Goal: Task Accomplishment & Management: Use online tool/utility

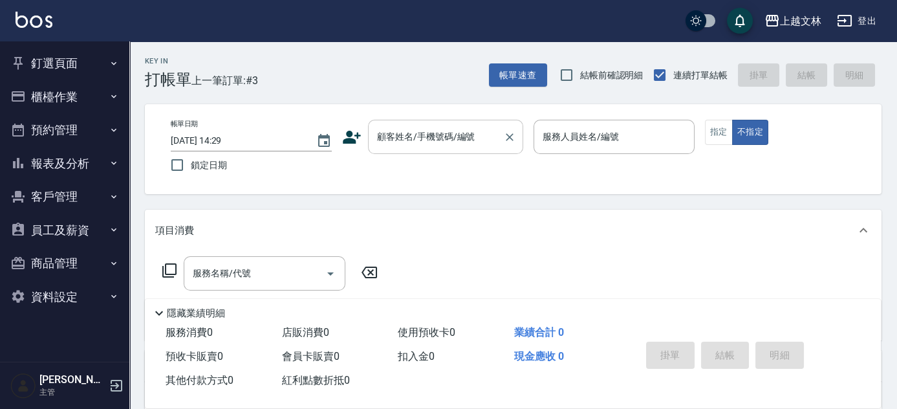
click at [426, 138] on input "顧客姓名/手機號碼/編號" at bounding box center [436, 136] width 124 height 23
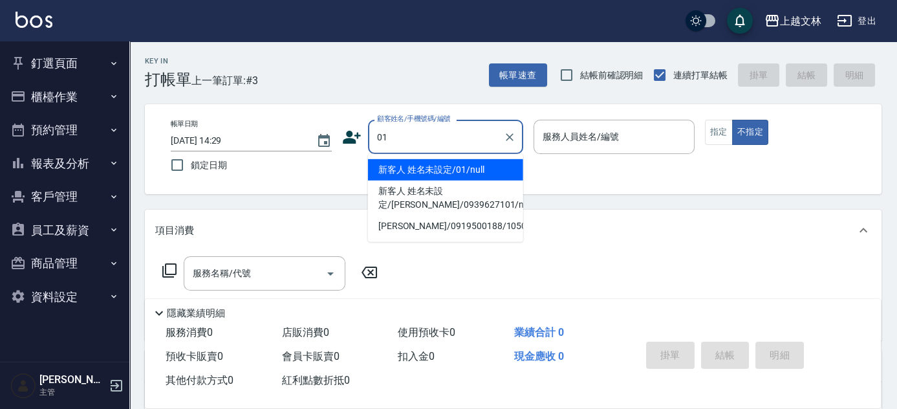
type input "新客人 姓名未設定/01/null"
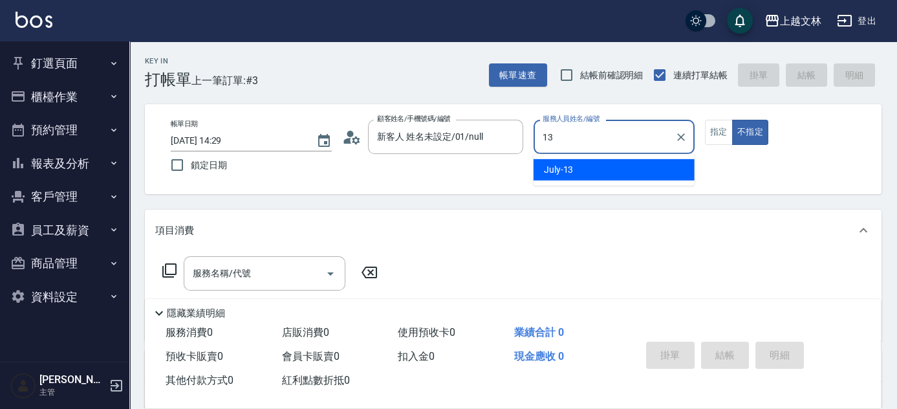
type input "July-13"
type button "false"
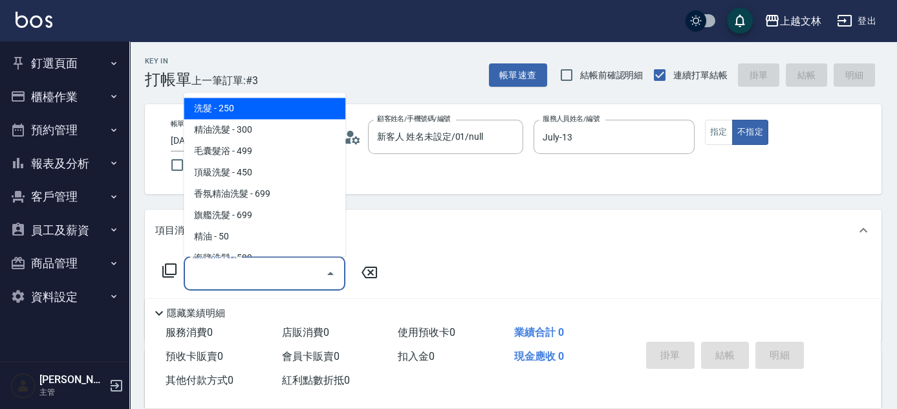
click at [215, 269] on div "服務名稱/代號 服務名稱/代號" at bounding box center [265, 273] width 162 height 34
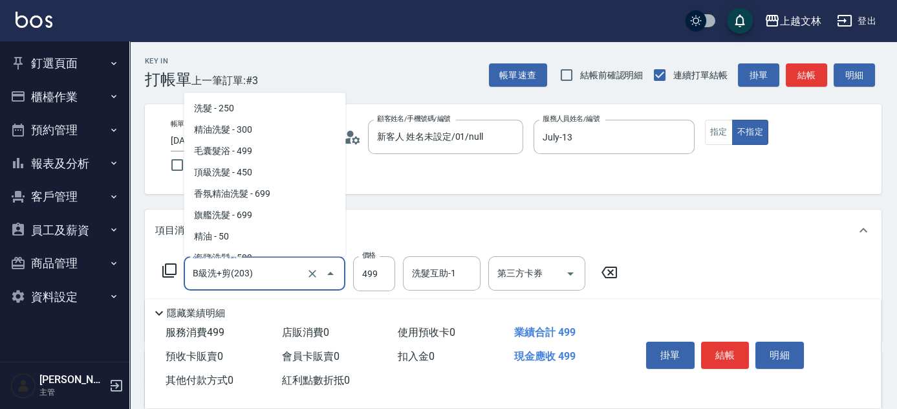
scroll to position [239, 0]
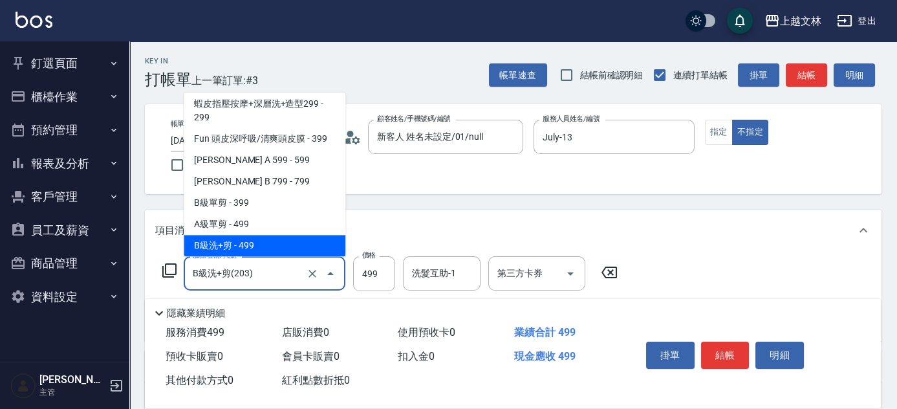
drag, startPoint x: 179, startPoint y: 268, endPoint x: 131, endPoint y: 277, distance: 48.7
click at [131, 277] on div "Key In 打帳單 上一筆訂單:#3 帳單速查 結帳前確認明細 連續打單結帳 掛單 結帳 明細 帳單日期 [DATE] 14:29 鎖定日期 顧客姓名/手機…" at bounding box center [513, 337] width 768 height 592
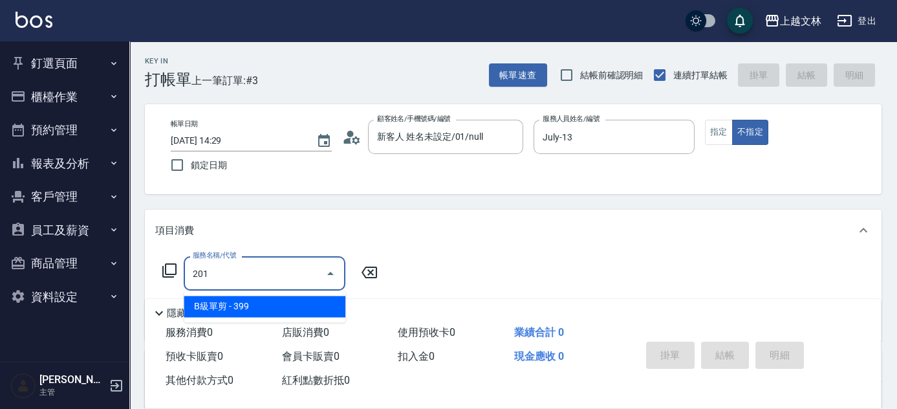
scroll to position [0, 0]
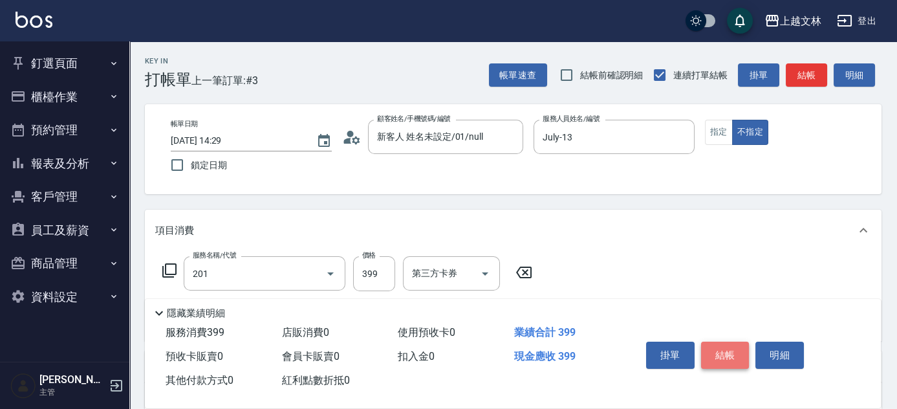
type input "B級單剪(201)"
click at [722, 347] on button "結帳" at bounding box center [725, 354] width 49 height 27
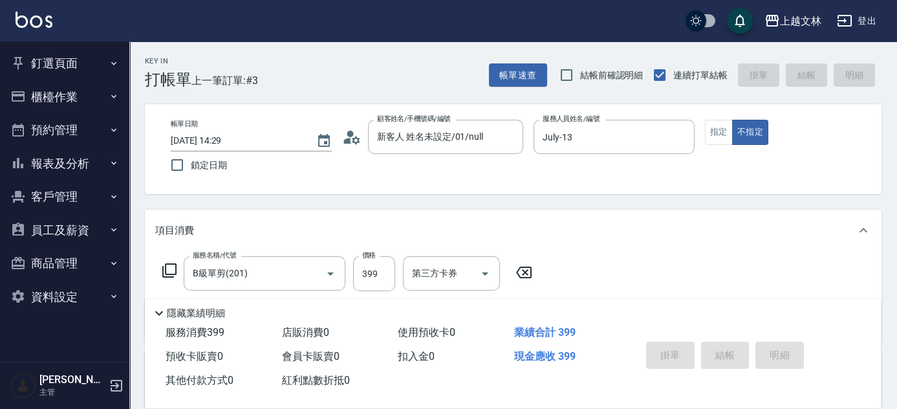
type input "[DATE] 15:26"
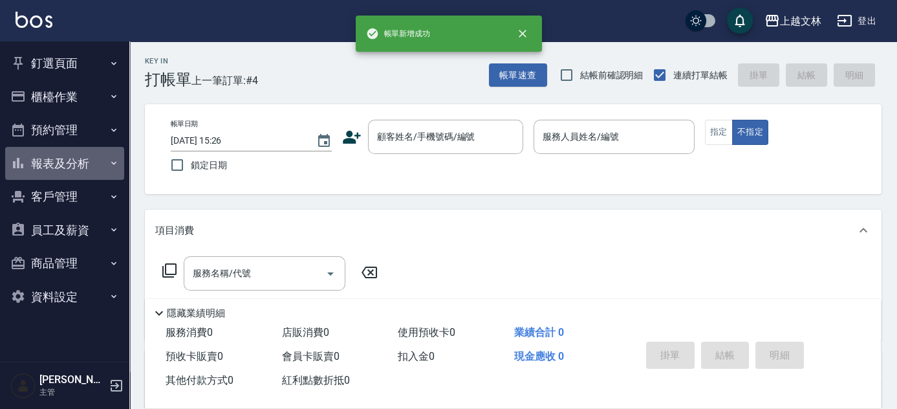
click at [80, 161] on button "報表及分析" at bounding box center [64, 164] width 119 height 34
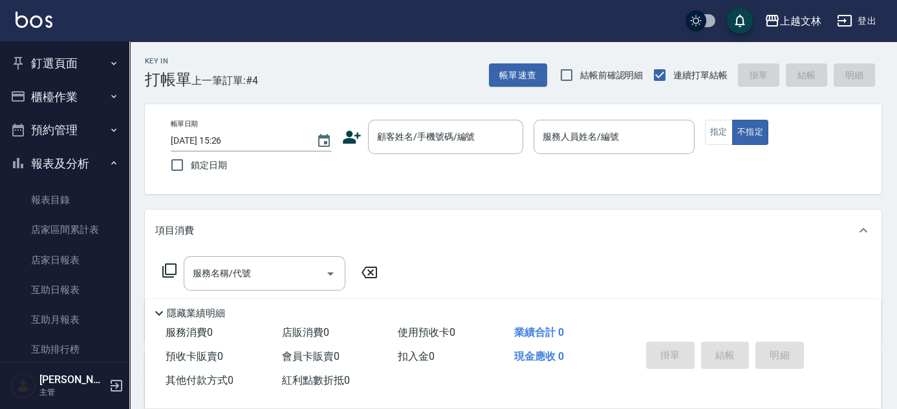
click at [122, 198] on nav "釘選頁面 店家日報表 設計師排行榜 每日結帳 櫃檯作業 打帳單 帳單列表 現金收支登錄 材料自購登錄 每日結帳 排班表 現場電腦打卡 預約管理 預約管理 單日…" at bounding box center [64, 201] width 129 height 320
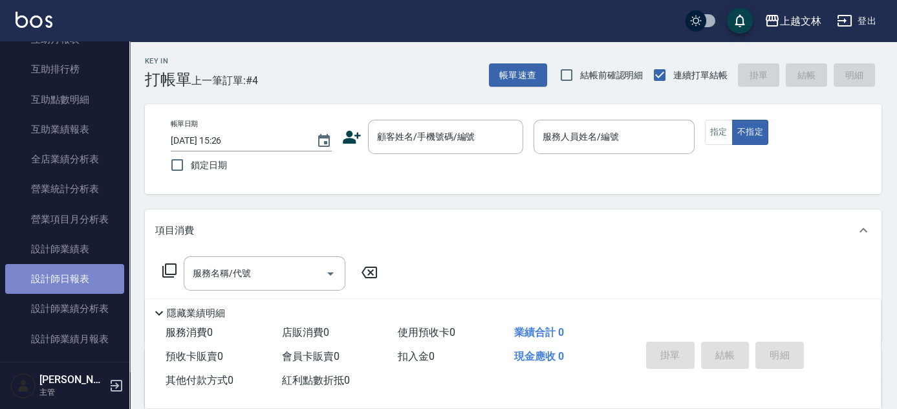
click at [91, 276] on link "設計師日報表" at bounding box center [64, 279] width 119 height 30
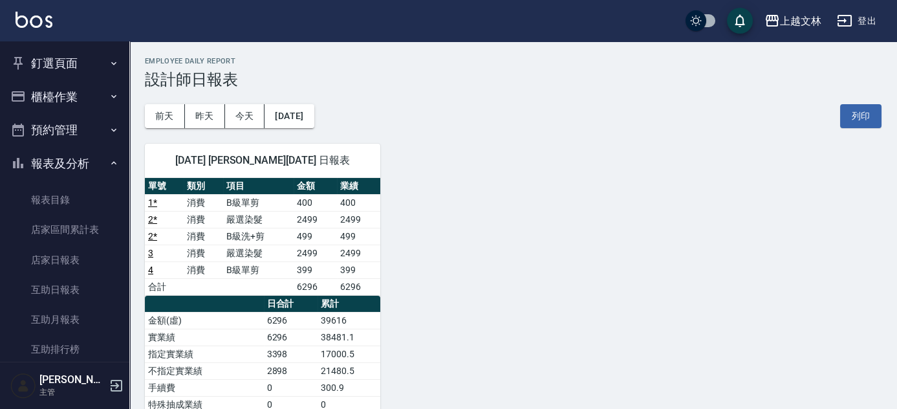
click at [80, 158] on button "報表及分析" at bounding box center [64, 164] width 119 height 34
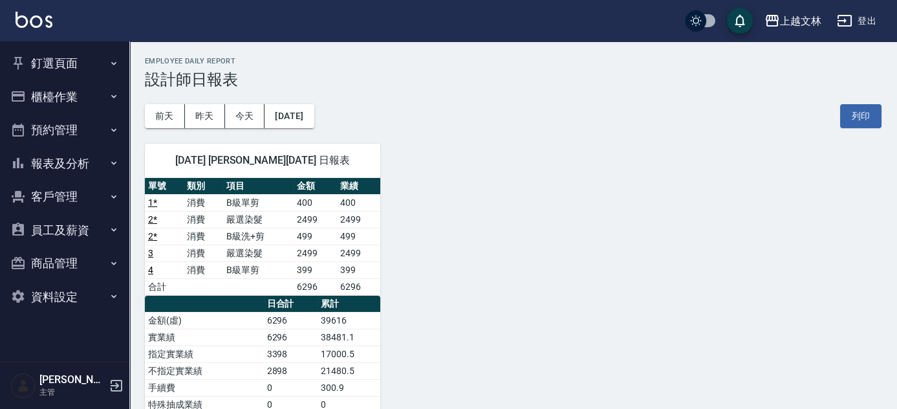
click at [70, 196] on button "客戶管理" at bounding box center [64, 197] width 119 height 34
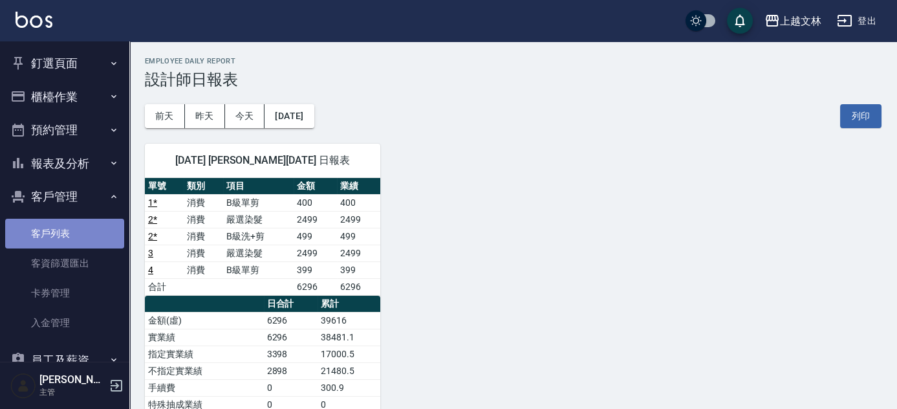
click at [65, 233] on link "客戶列表" at bounding box center [64, 234] width 119 height 30
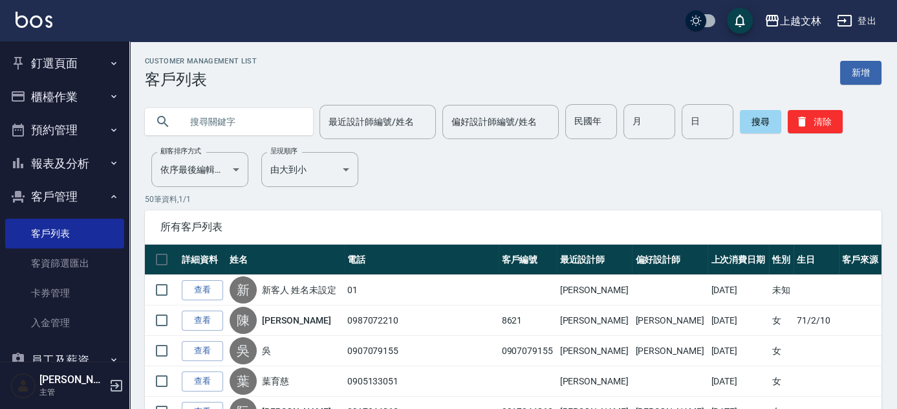
click at [204, 112] on input "text" at bounding box center [242, 121] width 122 height 35
type input "[PERSON_NAME]"
click at [384, 132] on input "最近設計師編號/姓名" at bounding box center [377, 122] width 105 height 23
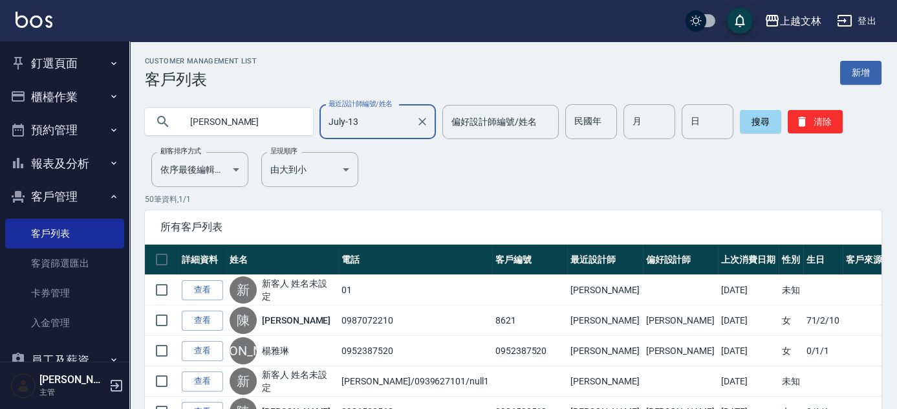
type input "July-13"
drag, startPoint x: 221, startPoint y: 120, endPoint x: 145, endPoint y: 139, distance: 78.6
type input "3199"
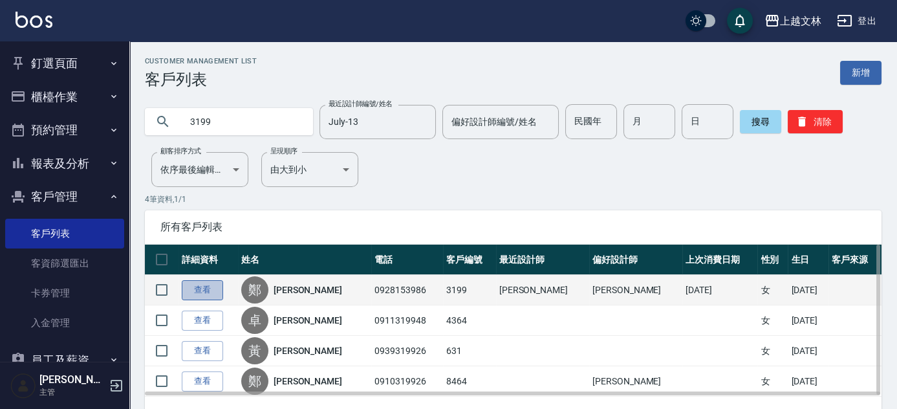
click at [197, 287] on link "查看" at bounding box center [202, 290] width 41 height 20
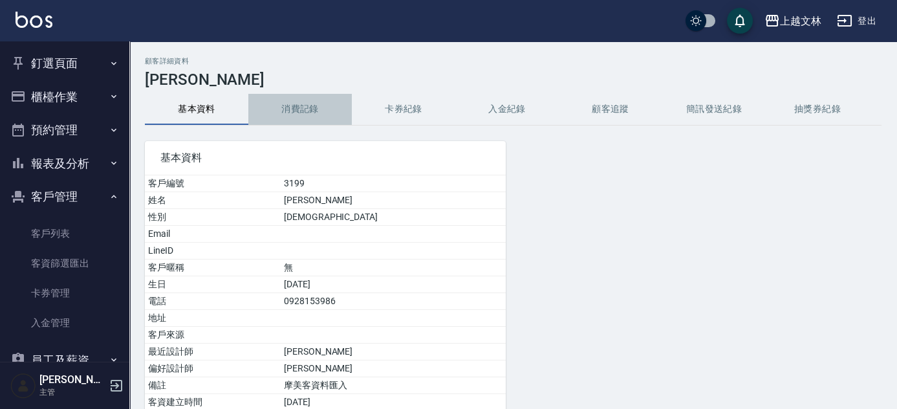
click at [318, 112] on button "消費記錄" at bounding box center [299, 109] width 103 height 31
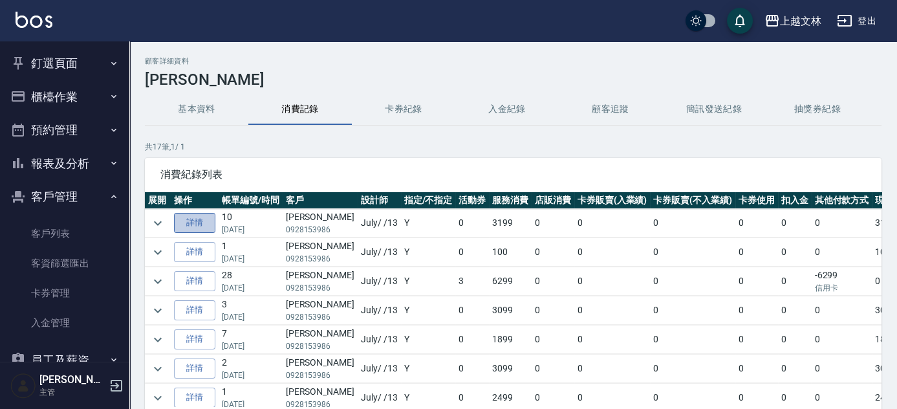
click at [213, 222] on link "詳情" at bounding box center [194, 223] width 41 height 20
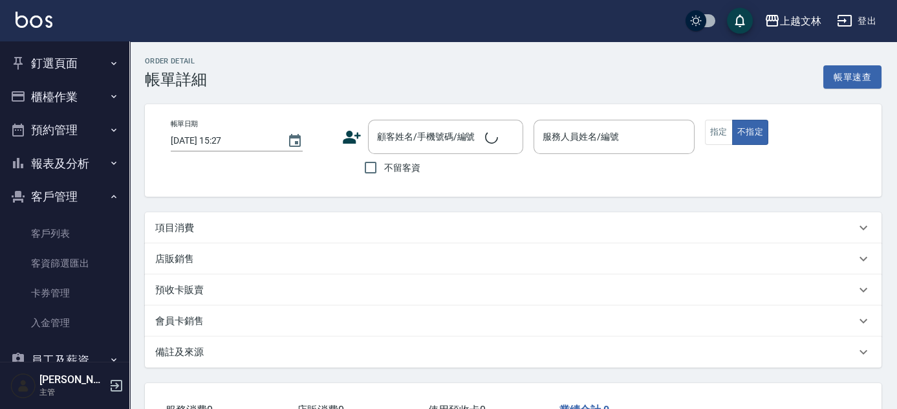
type input "[DATE] 16:30"
type input "July-13"
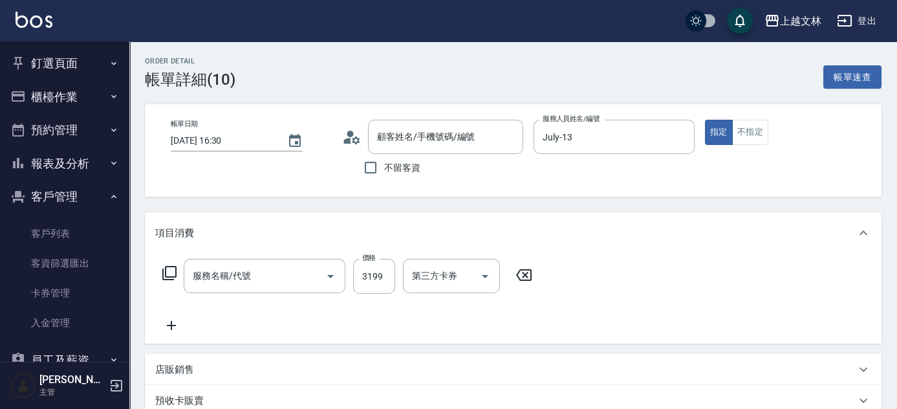
type input "[PERSON_NAME]/0928153986/3199"
type input "頂級染髮(403)"
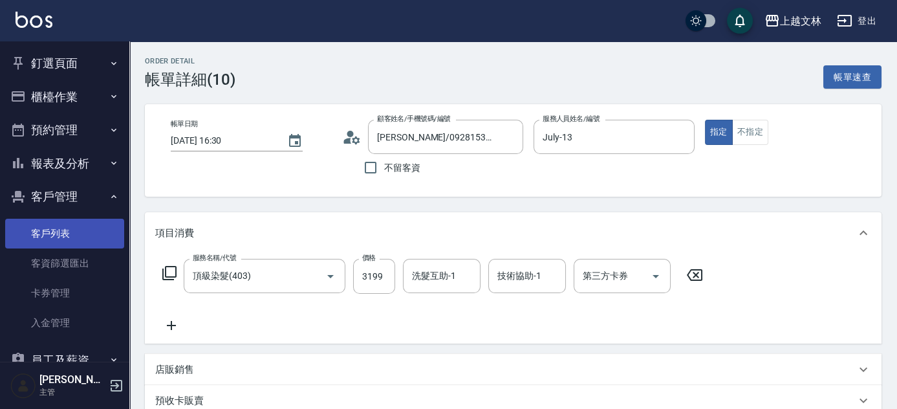
click at [74, 234] on link "客戶列表" at bounding box center [64, 234] width 119 height 30
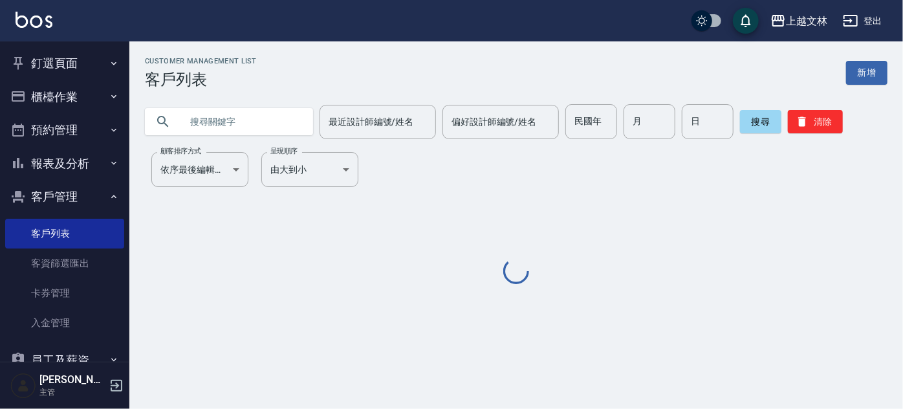
click at [281, 125] on input "text" at bounding box center [242, 121] width 122 height 35
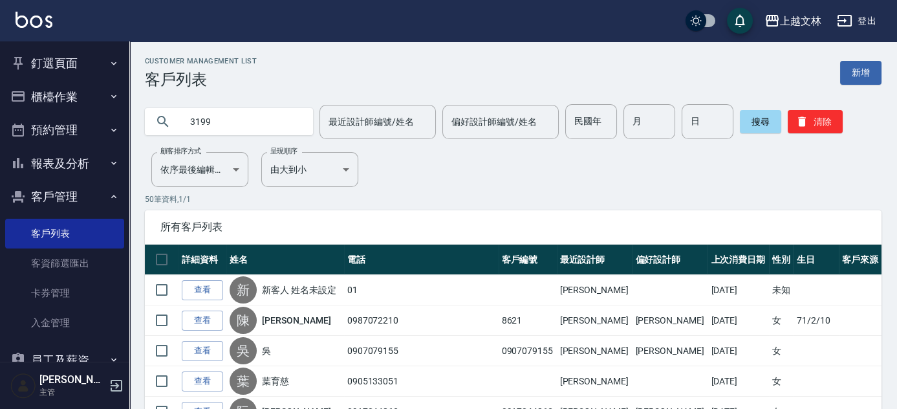
type input "3199"
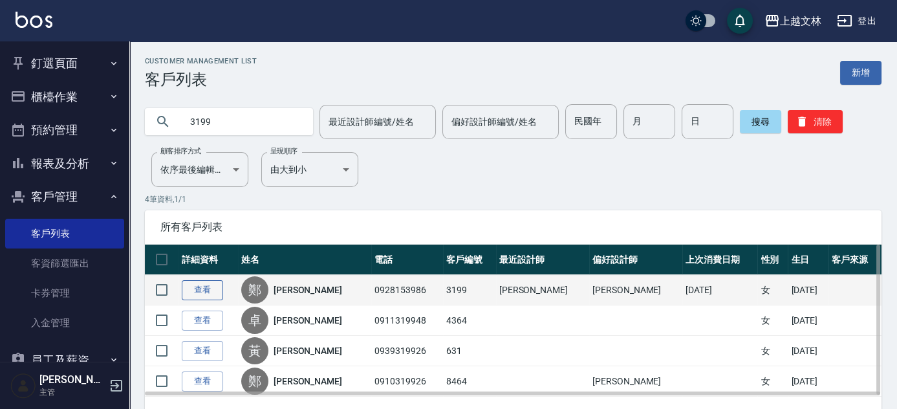
click at [208, 295] on link "查看" at bounding box center [202, 290] width 41 height 20
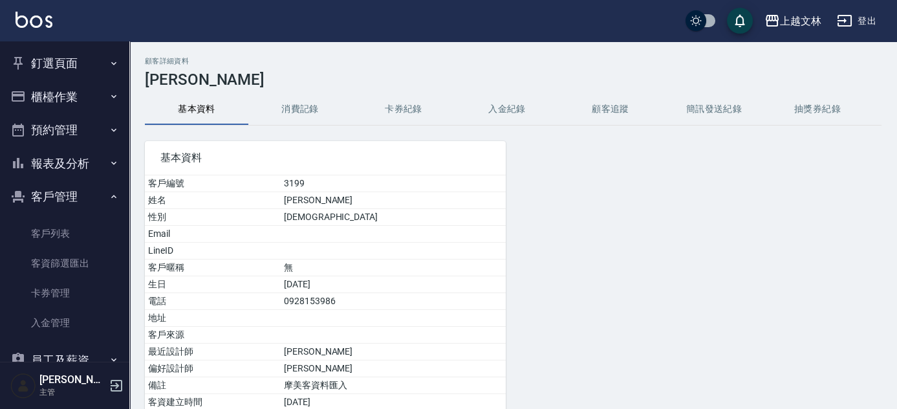
click at [307, 109] on button "消費記錄" at bounding box center [299, 109] width 103 height 31
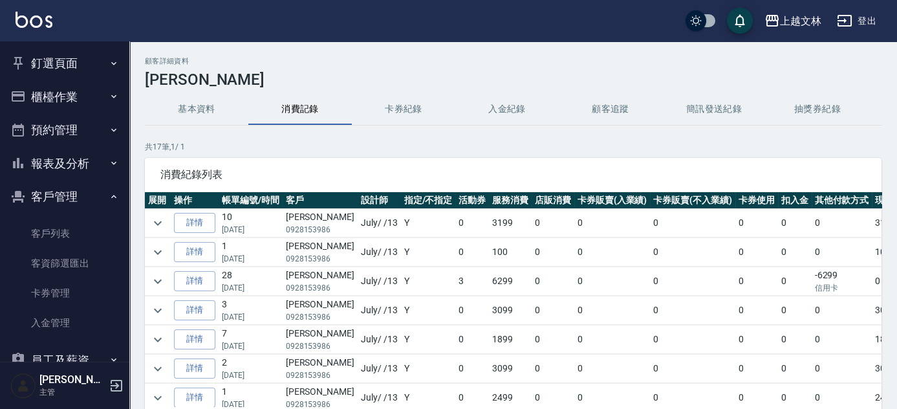
click at [72, 191] on button "客戶管理" at bounding box center [64, 197] width 119 height 34
click at [76, 87] on button "櫃檯作業" at bounding box center [64, 97] width 119 height 34
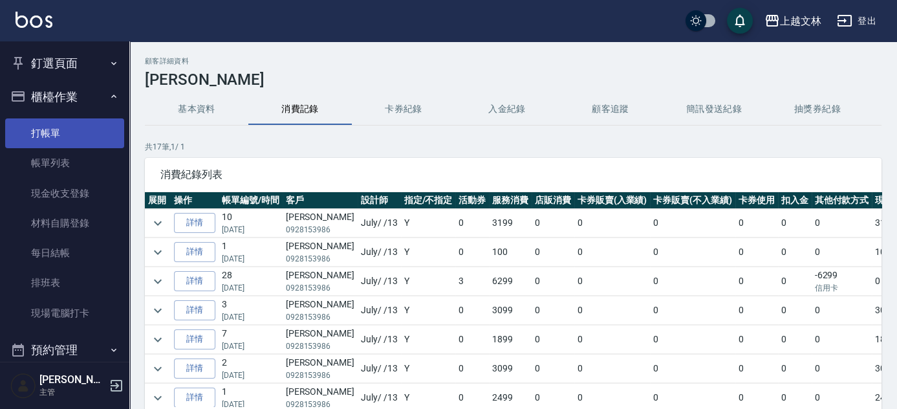
click at [76, 139] on link "打帳單" at bounding box center [64, 133] width 119 height 30
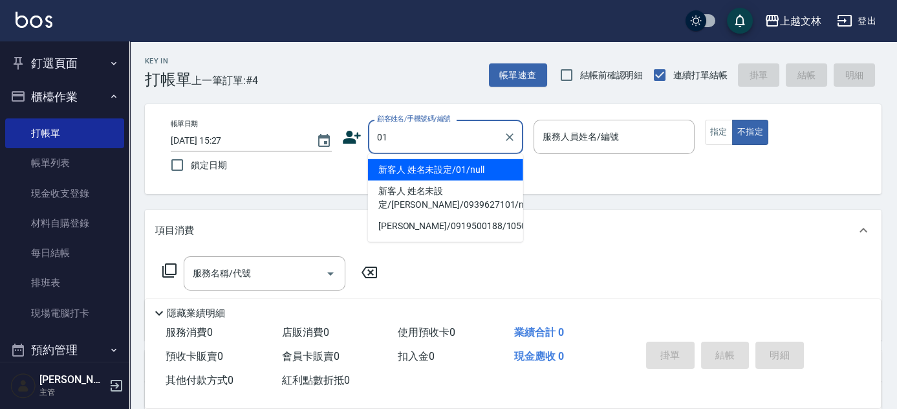
type input "新客人 姓名未設定/01/null"
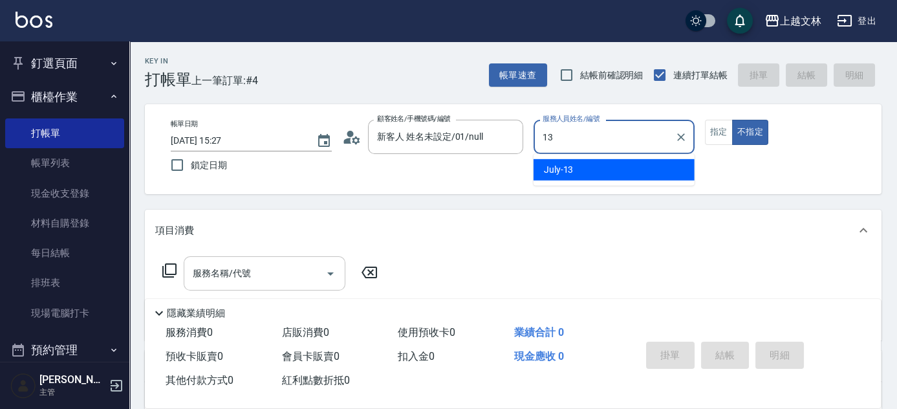
type input "July-13"
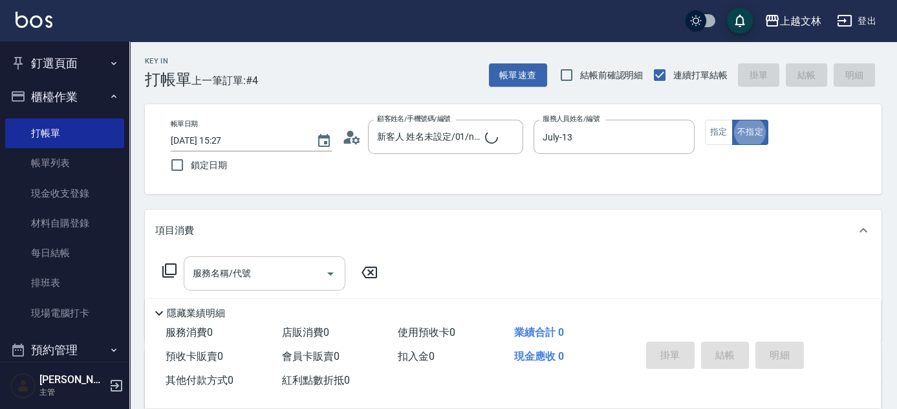
type button "false"
click at [233, 286] on div "服務名稱/代號" at bounding box center [265, 273] width 162 height 34
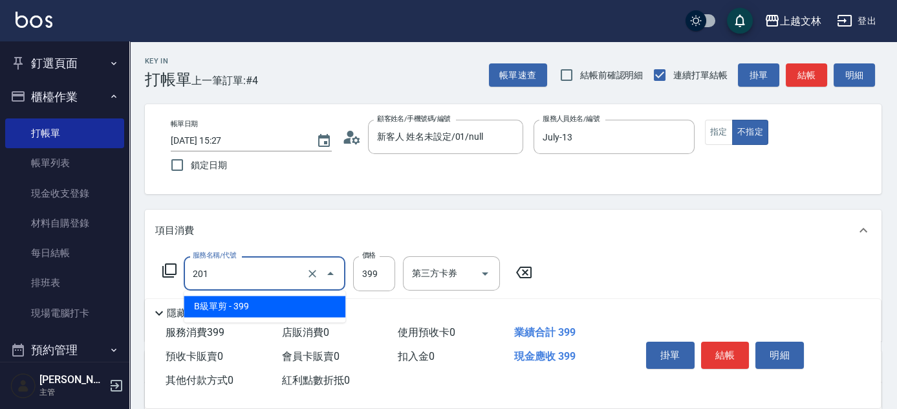
drag, startPoint x: 265, startPoint y: 272, endPoint x: 188, endPoint y: 281, distance: 78.1
click at [190, 281] on input "201" at bounding box center [247, 273] width 114 height 23
click at [177, 279] on div "服務名稱/代號 B級單剪(201) 服務名稱/代號 價格 399 價格 第三方卡券 第三方卡券" at bounding box center [347, 273] width 385 height 35
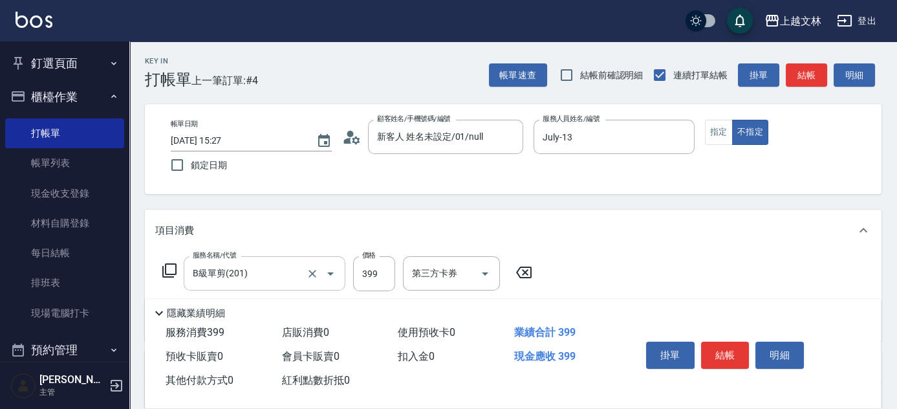
click at [268, 276] on input "B級單剪(201)" at bounding box center [247, 273] width 114 height 23
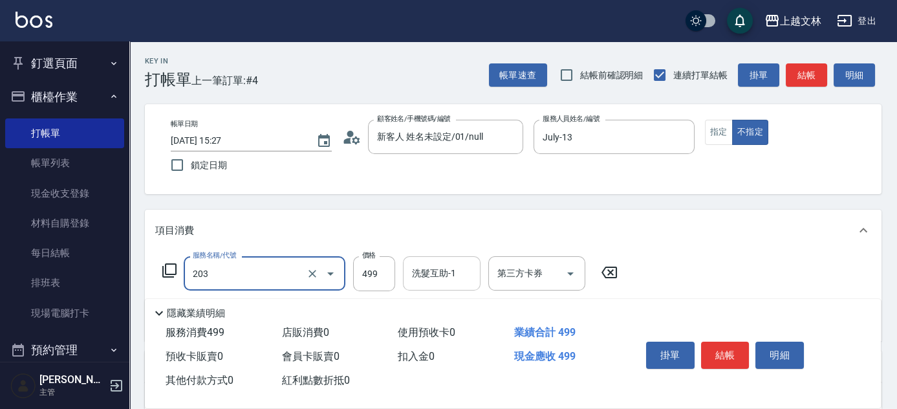
click at [442, 272] on div "洗髮互助-1 洗髮互助-1" at bounding box center [442, 273] width 78 height 34
type input "B級洗+剪(203)"
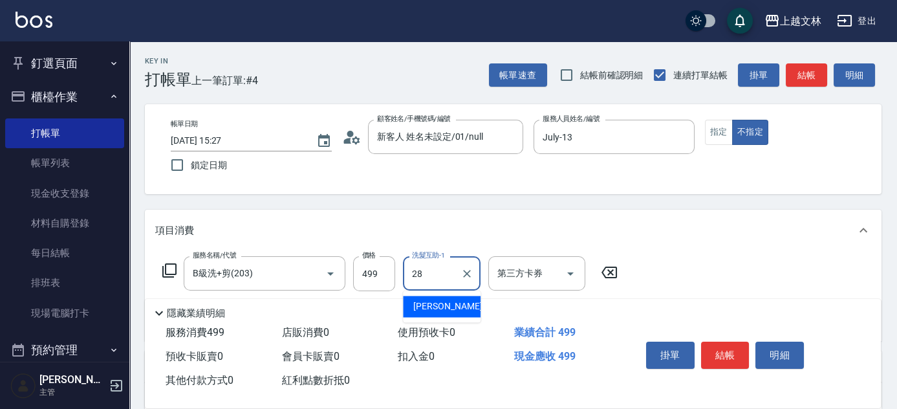
type input "[PERSON_NAME]-28"
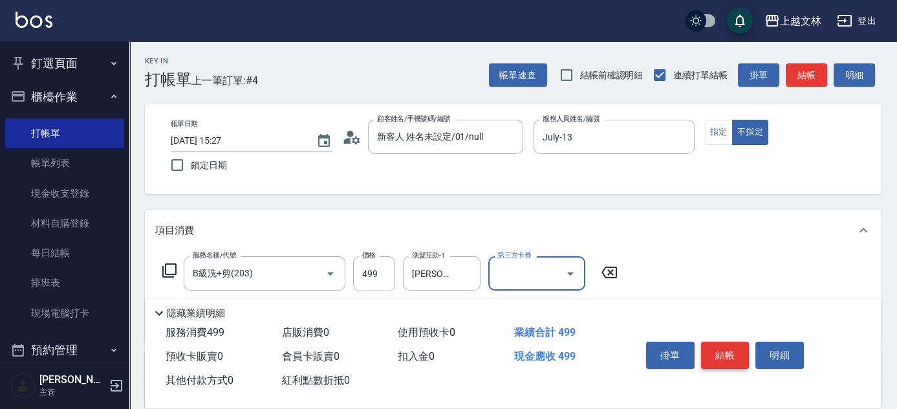
click at [733, 352] on button "結帳" at bounding box center [725, 354] width 49 height 27
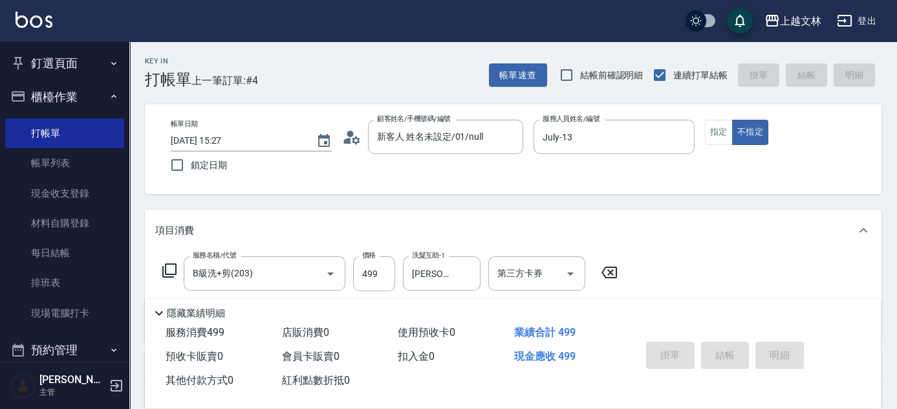
type input "[DATE] 15:54"
